Goal: Task Accomplishment & Management: Complete application form

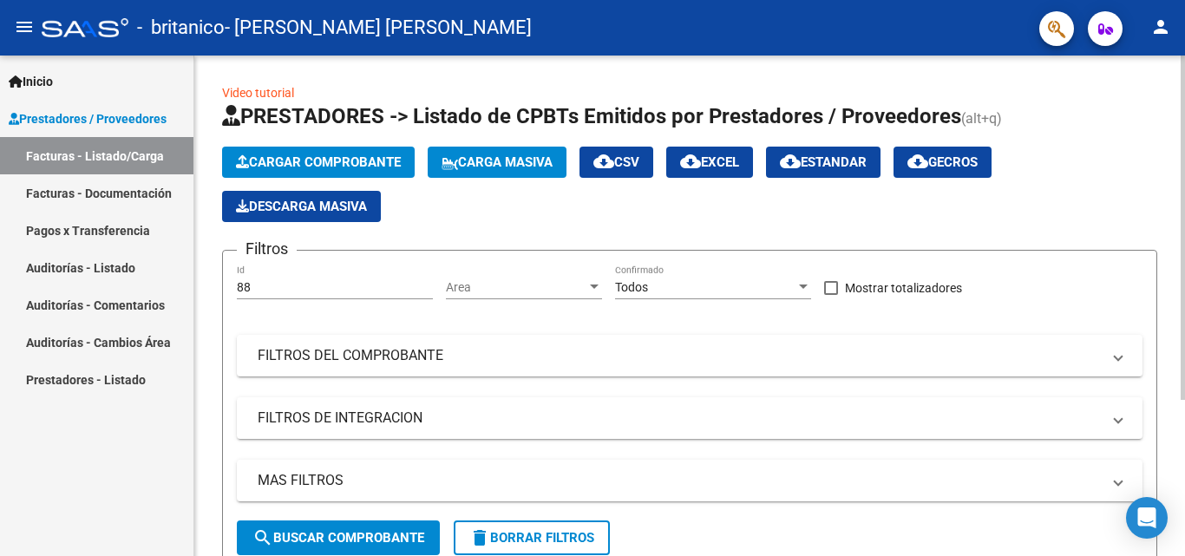
click at [391, 154] on button "Cargar Comprobante" at bounding box center [318, 162] width 193 height 31
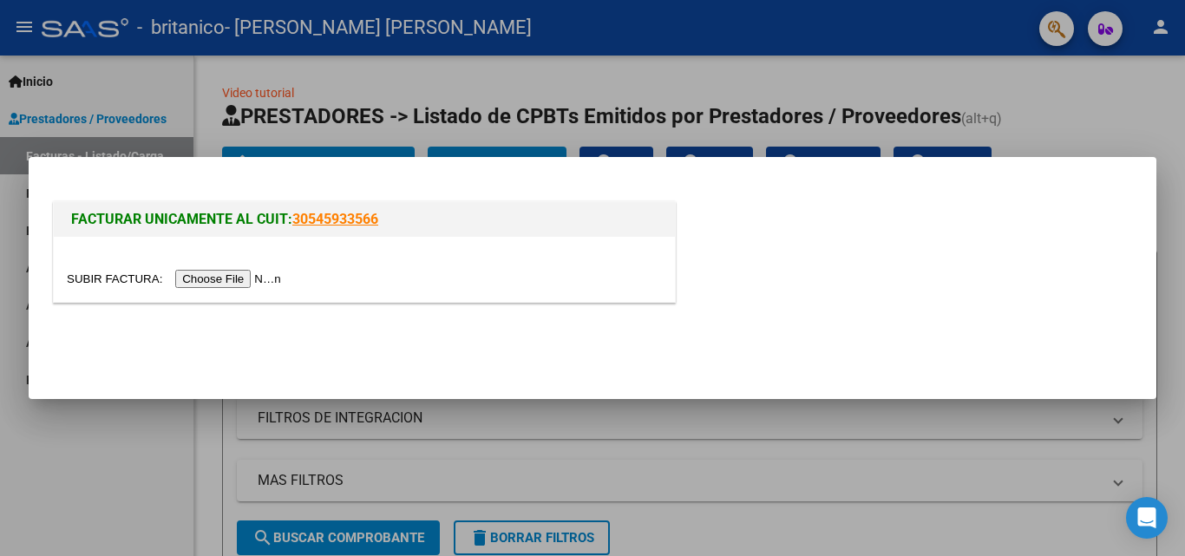
click at [243, 278] on input "file" at bounding box center [176, 279] width 219 height 18
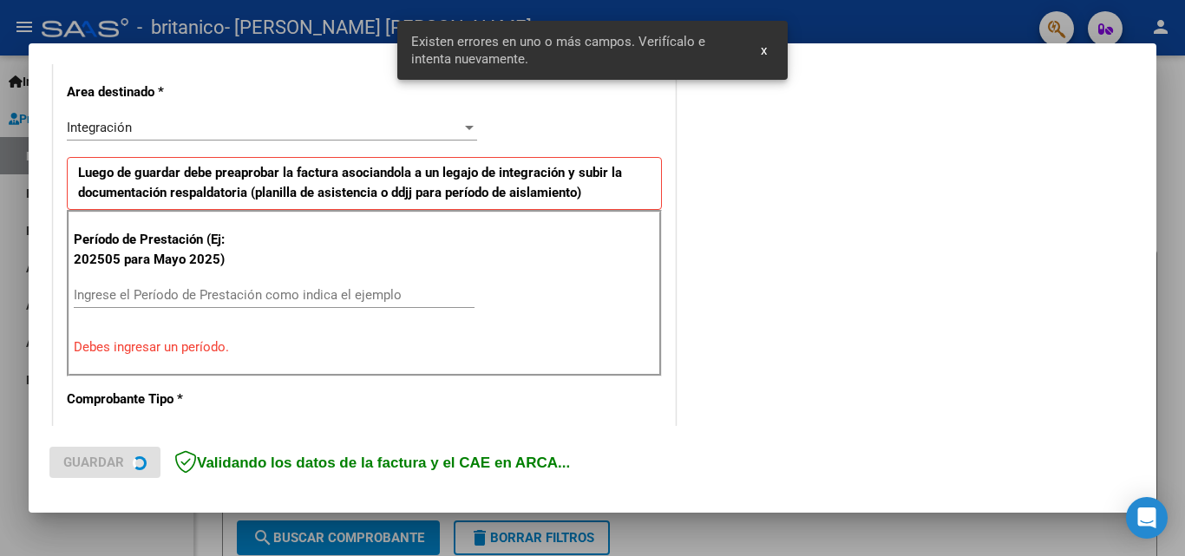
scroll to position [424, 0]
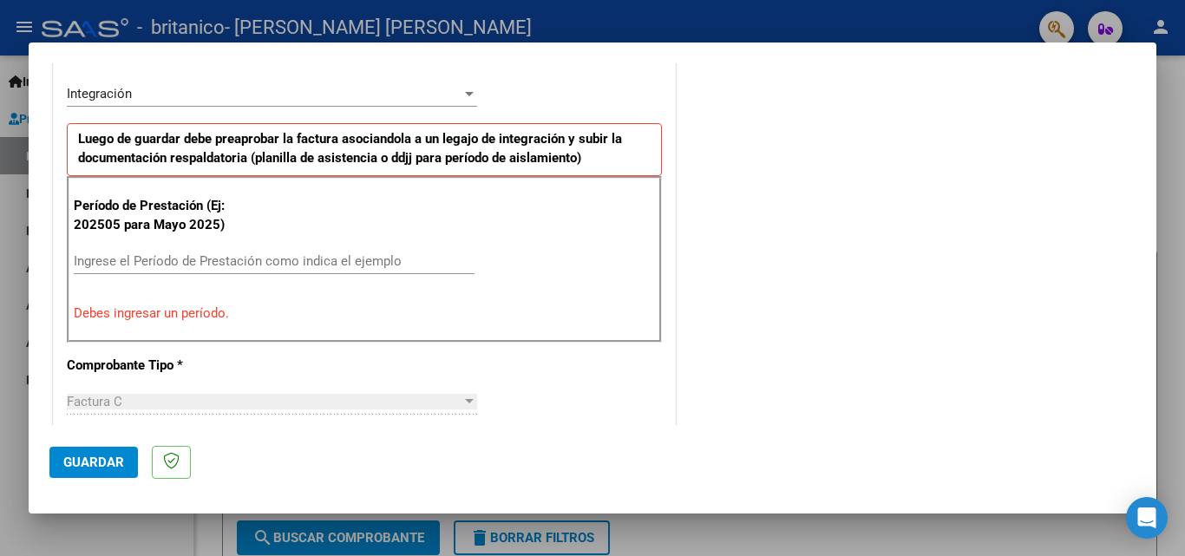
click at [229, 259] on input "Ingrese el Período de Prestación como indica el ejemplo" at bounding box center [274, 261] width 401 height 16
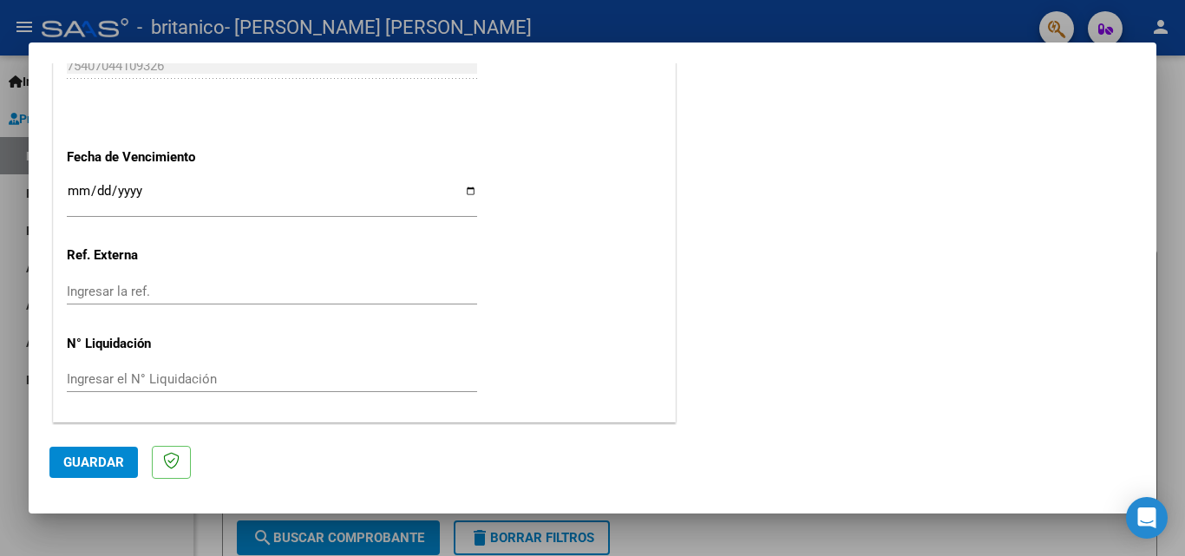
scroll to position [1165, 0]
type input "202509"
click at [114, 467] on span "Guardar" at bounding box center [93, 463] width 61 height 16
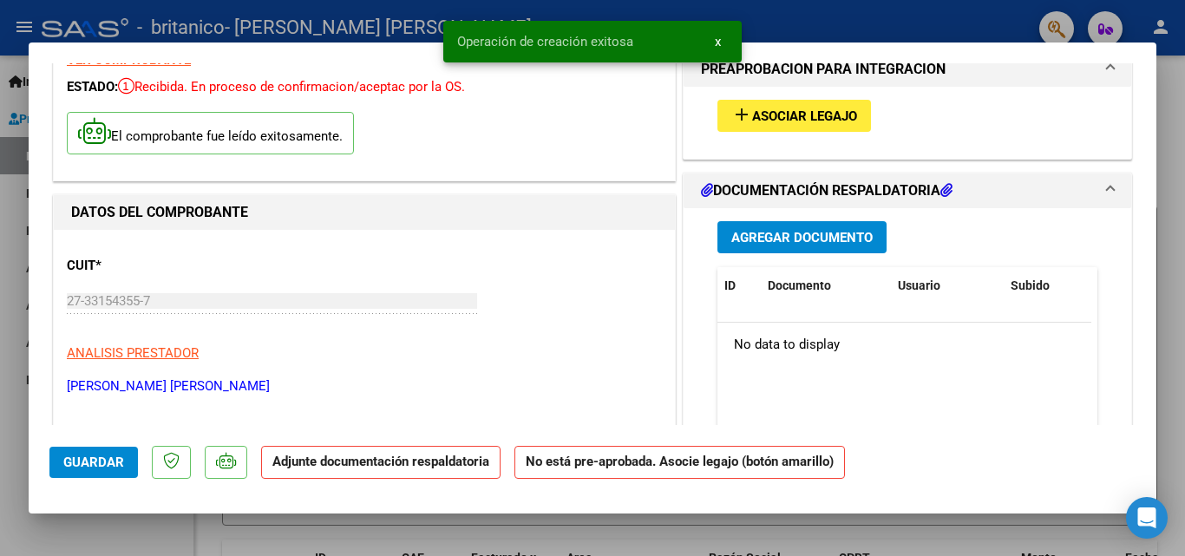
scroll to position [0, 0]
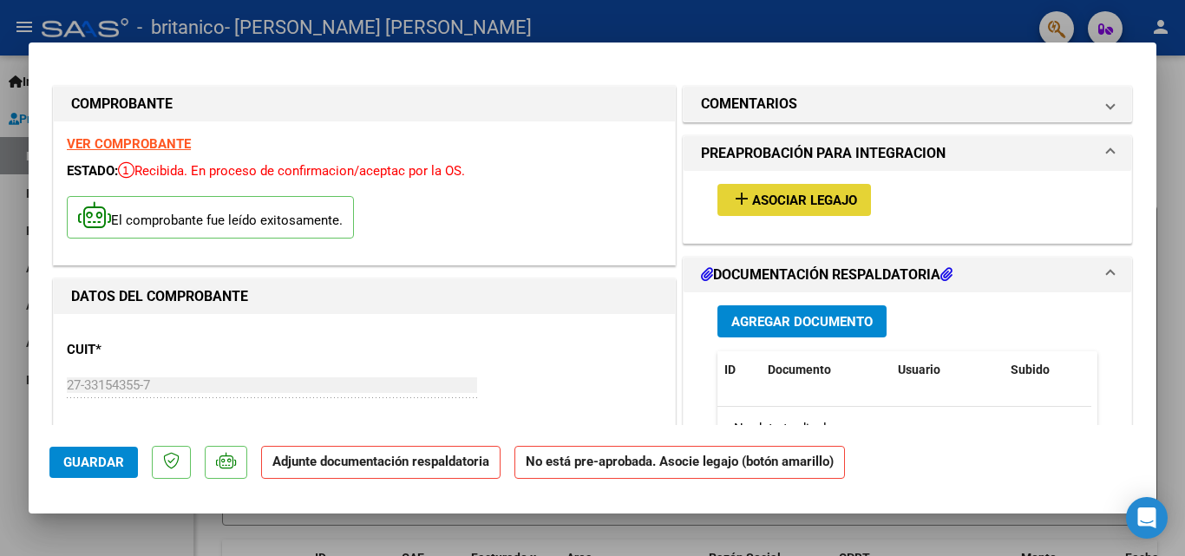
click at [835, 193] on span "Asociar Legajo" at bounding box center [804, 201] width 105 height 16
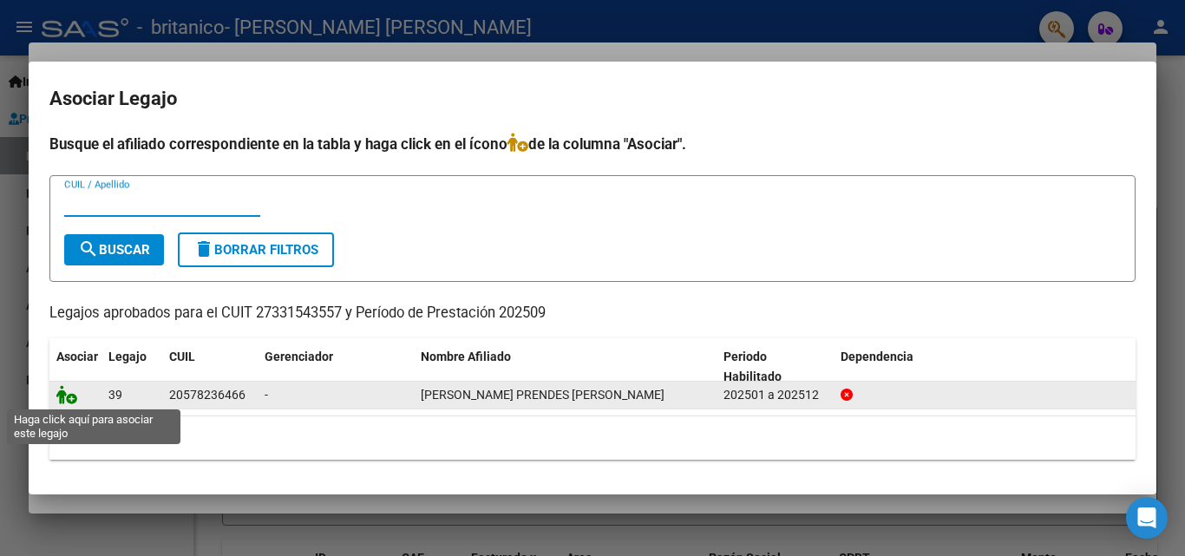
click at [72, 394] on icon at bounding box center [66, 394] width 21 height 19
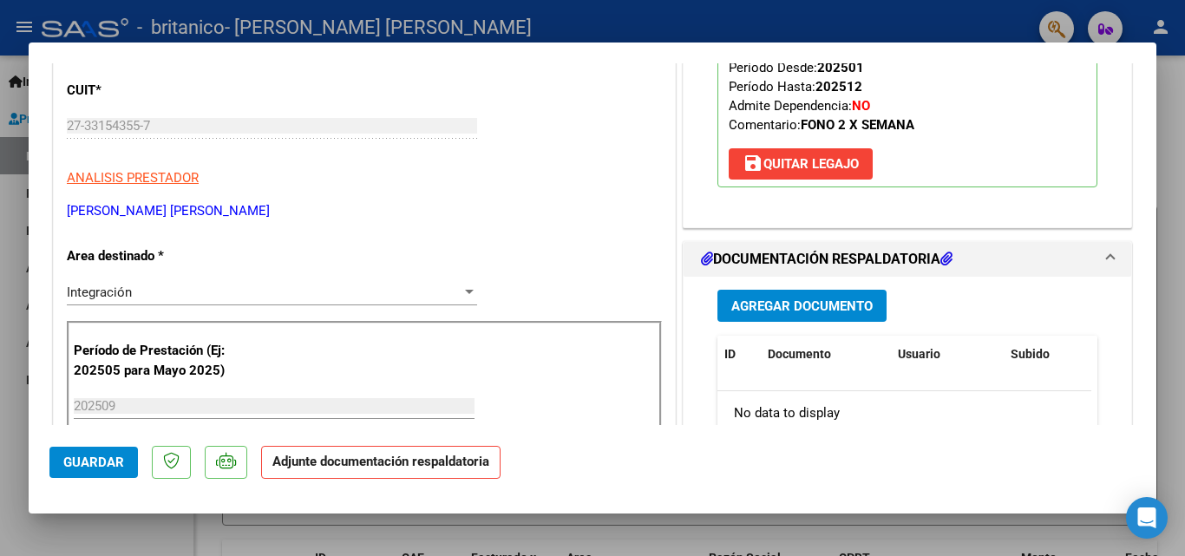
scroll to position [260, 0]
click at [775, 304] on span "Agregar Documento" at bounding box center [801, 306] width 141 height 16
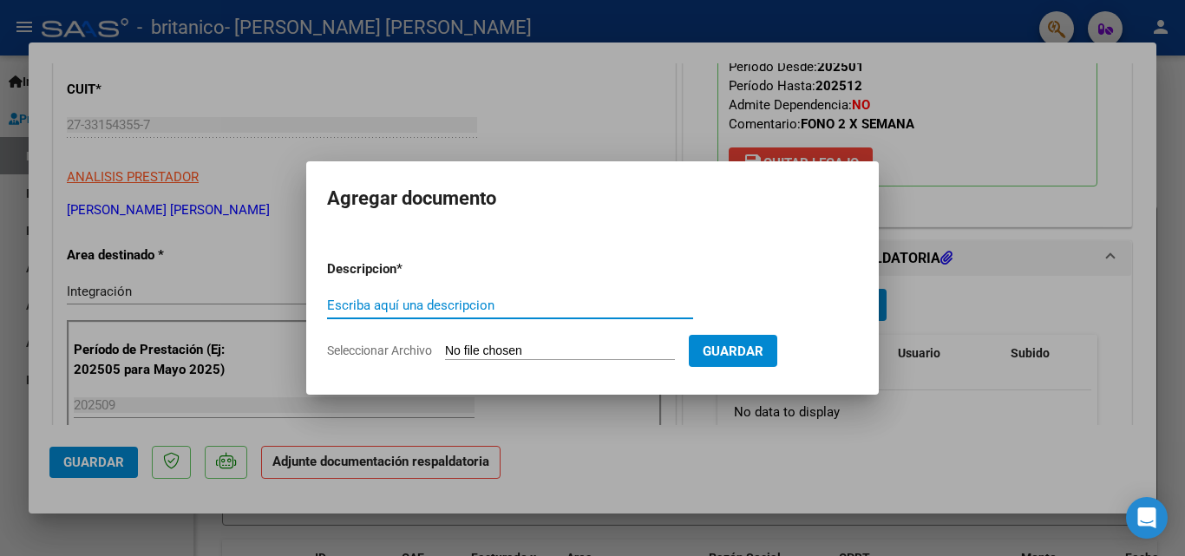
click at [487, 308] on input "Escriba aquí una descripcion" at bounding box center [510, 306] width 366 height 16
type input "[PERSON_NAME] asistencia [DATE]"
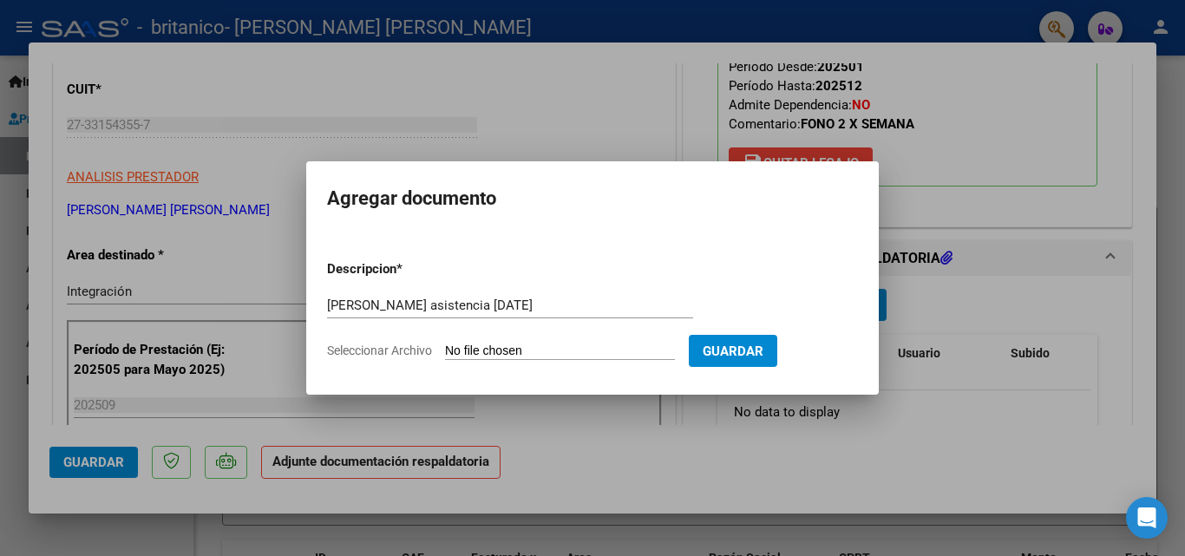
click at [639, 340] on form "Descripcion * [PERSON_NAME] asistencia [DATE] Escriba aquí una descripcion Sele…" at bounding box center [592, 309] width 531 height 127
click at [556, 351] on input "Seleccionar Archivo" at bounding box center [560, 352] width 230 height 16
type input "C:\fakepath\[PERSON_NAME] asistencia septi.pdf"
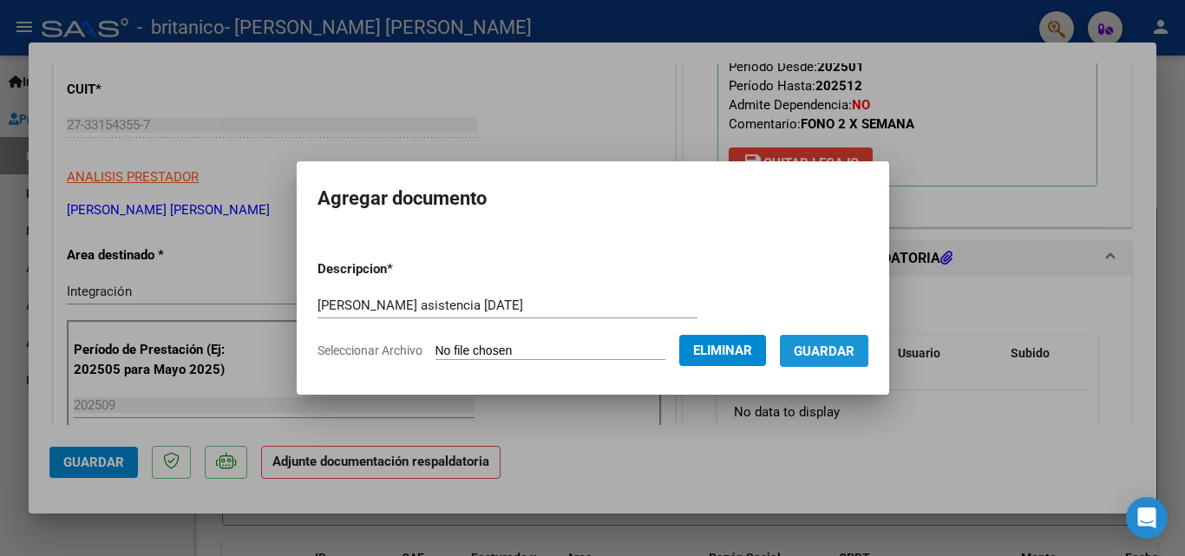
click at [849, 356] on span "Guardar" at bounding box center [824, 352] width 61 height 16
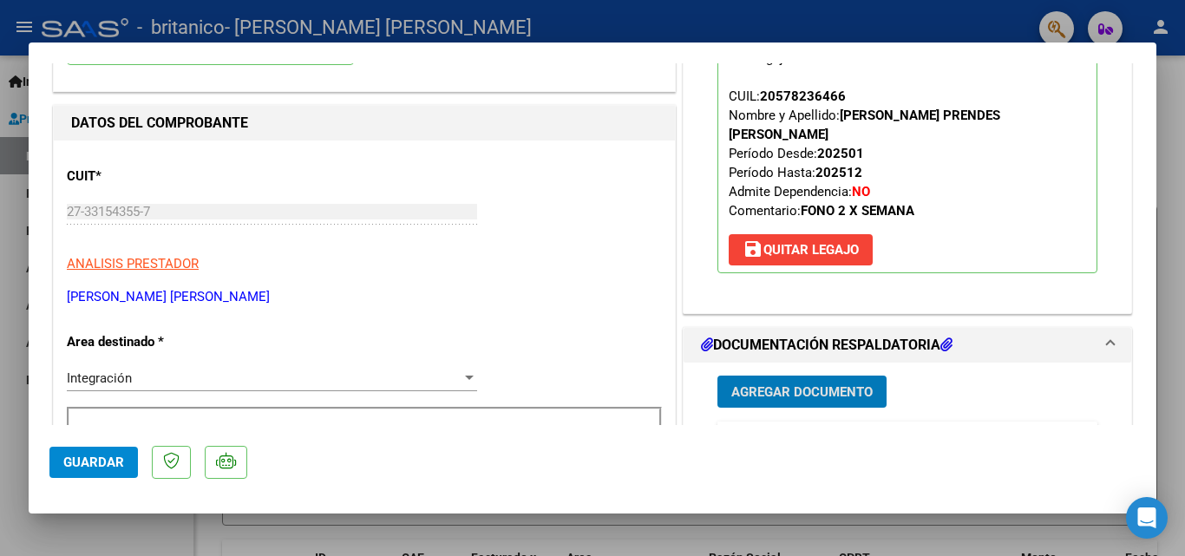
scroll to position [0, 0]
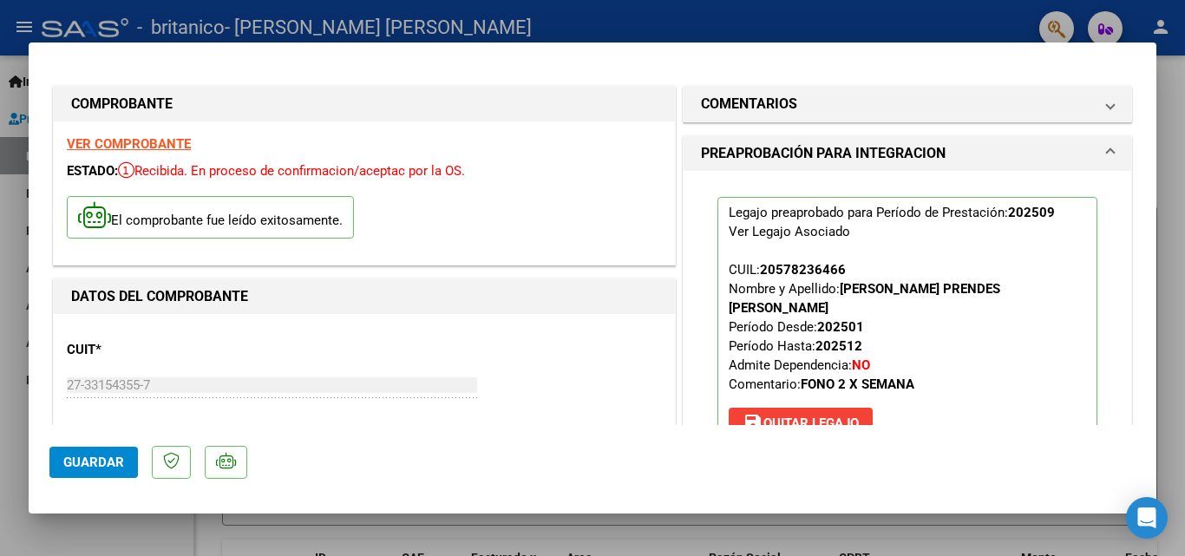
click at [74, 459] on span "Guardar" at bounding box center [93, 463] width 61 height 16
click at [122, 462] on span "Guardar" at bounding box center [93, 463] width 61 height 16
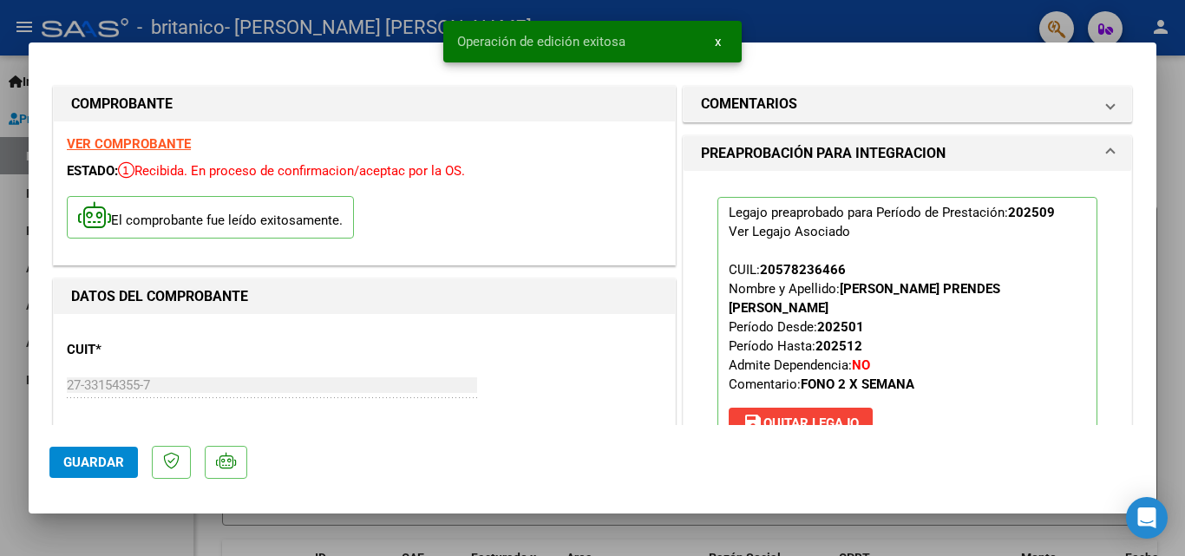
click at [795, 536] on div at bounding box center [592, 278] width 1185 height 556
type input "$ 0,00"
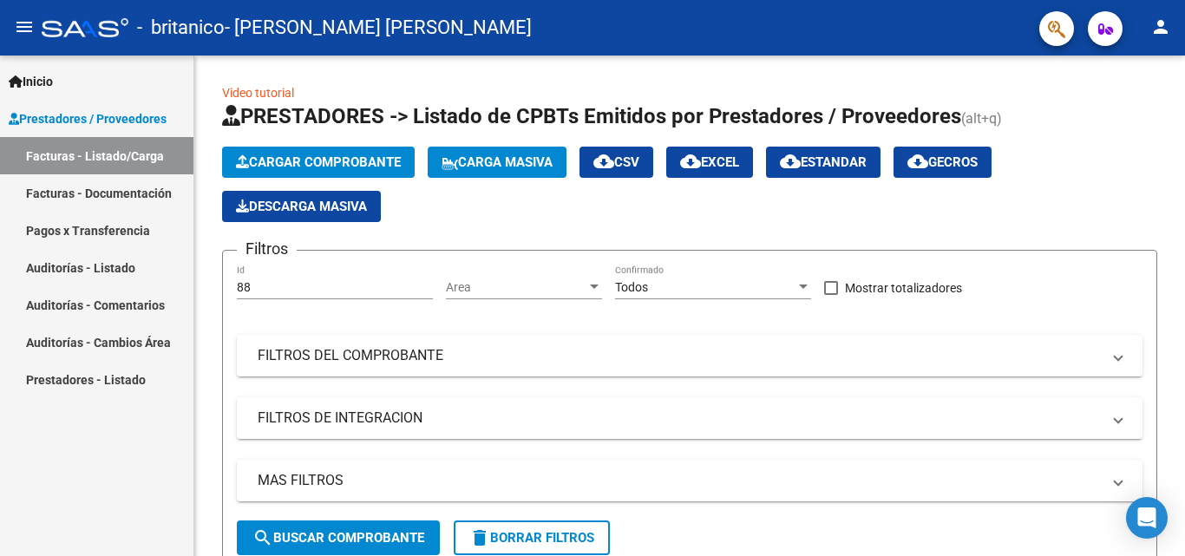
click at [95, 190] on link "Facturas - Documentación" at bounding box center [96, 192] width 193 height 37
